Goal: Task Accomplishment & Management: Use online tool/utility

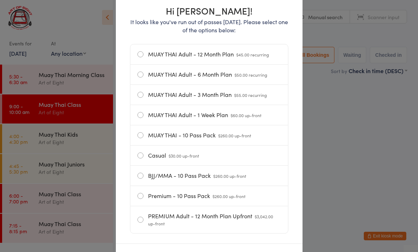
scroll to position [89, 0]
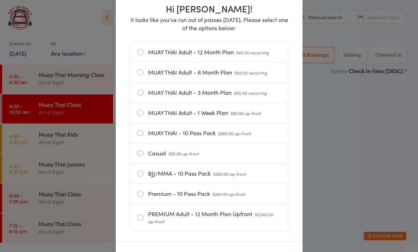
click at [223, 156] on label "Casual $30.00 up-front" at bounding box center [209, 153] width 144 height 20
click at [0, 0] on input "Casual $30.00 up-front" at bounding box center [0, 0] width 0 height 0
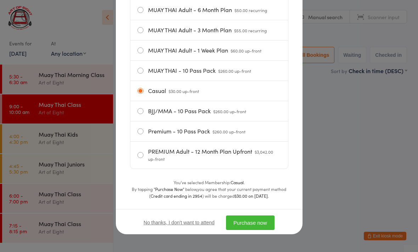
scroll to position [155, 0]
click at [263, 221] on button "Purchase now" at bounding box center [250, 222] width 49 height 15
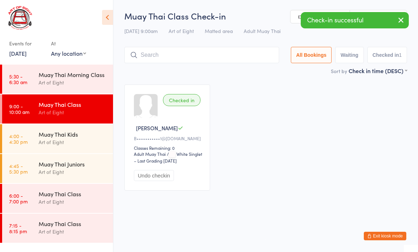
click at [179, 48] on input "search" at bounding box center [201, 55] width 155 height 16
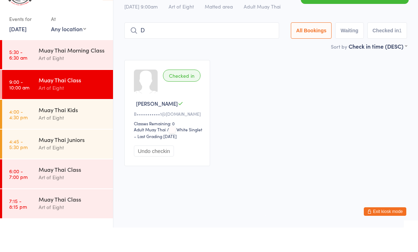
scroll to position [0, 0]
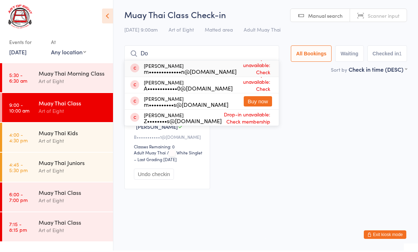
type input "D"
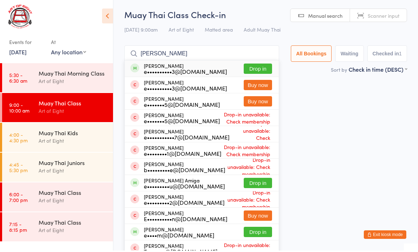
type input "Ethan"
click at [254, 184] on button "Drop in" at bounding box center [258, 184] width 28 height 10
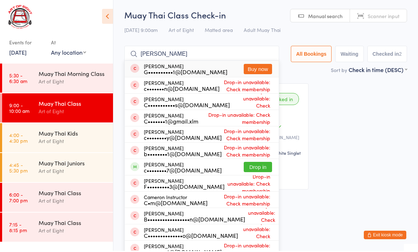
scroll to position [1, 0]
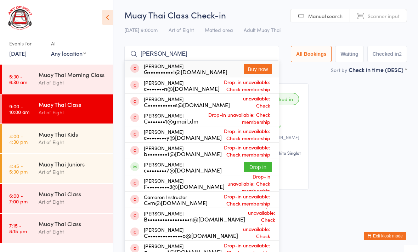
type input "Cameron"
click at [249, 167] on button "Drop in" at bounding box center [258, 167] width 28 height 10
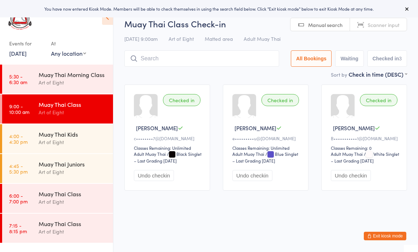
click at [210, 58] on input "search" at bounding box center [201, 58] width 155 height 16
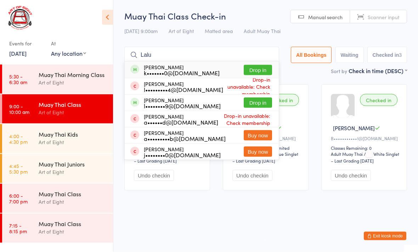
type input "Lalu"
click at [256, 69] on button "Drop in" at bounding box center [258, 70] width 28 height 10
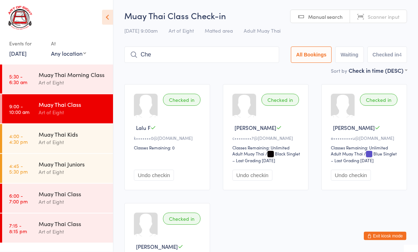
type input "[PERSON_NAME]"
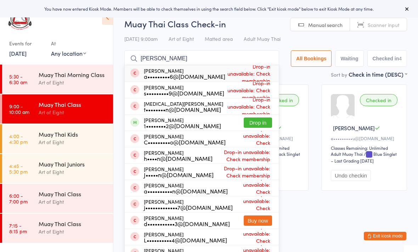
type input "[PERSON_NAME]"
click at [254, 125] on button "Drop in" at bounding box center [258, 122] width 28 height 10
